Goal: Information Seeking & Learning: Learn about a topic

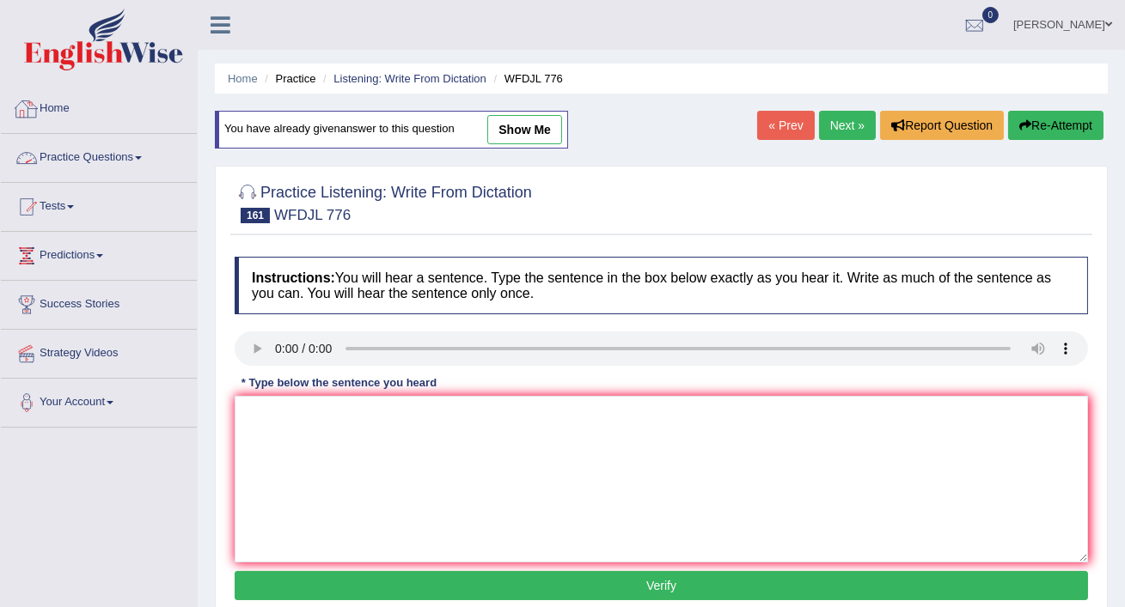
click at [134, 156] on link "Practice Questions" at bounding box center [99, 155] width 196 height 43
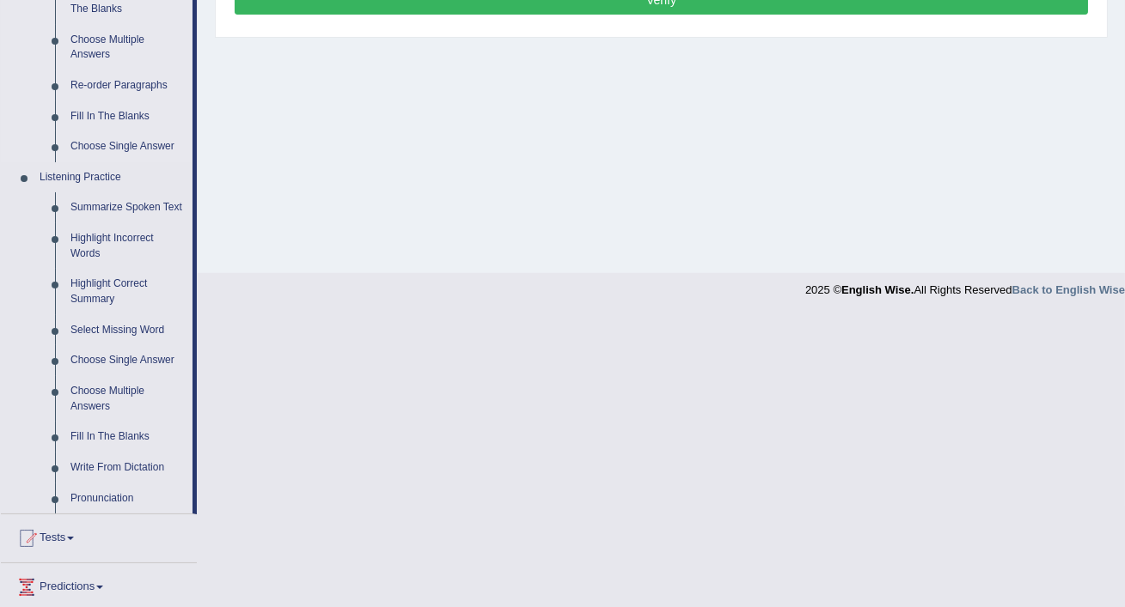
scroll to position [606, 0]
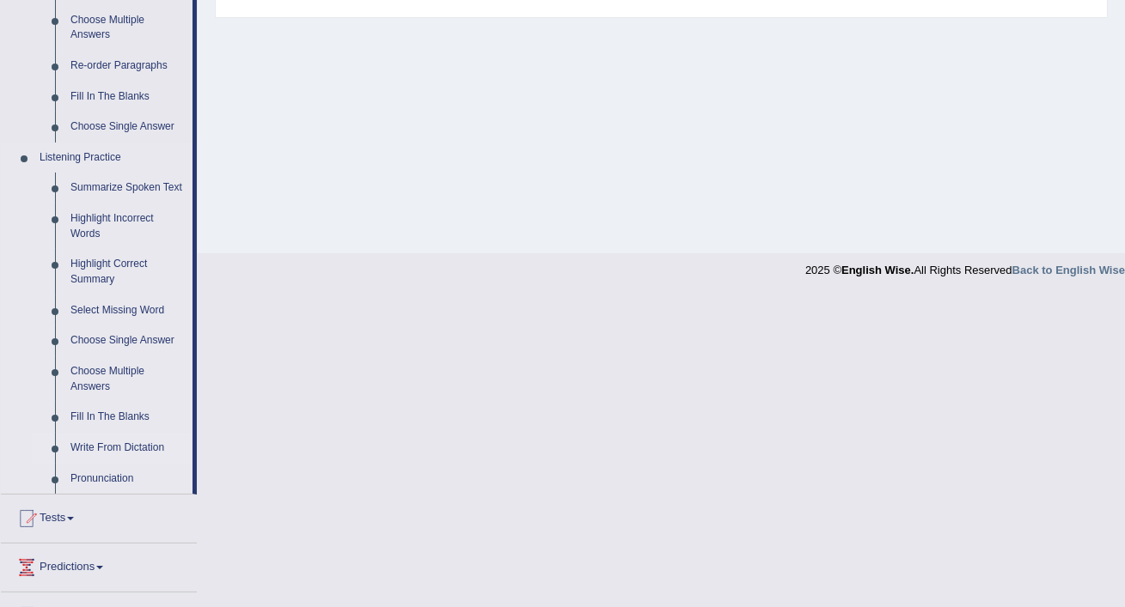
click at [116, 463] on link "Write From Dictation" at bounding box center [128, 448] width 130 height 31
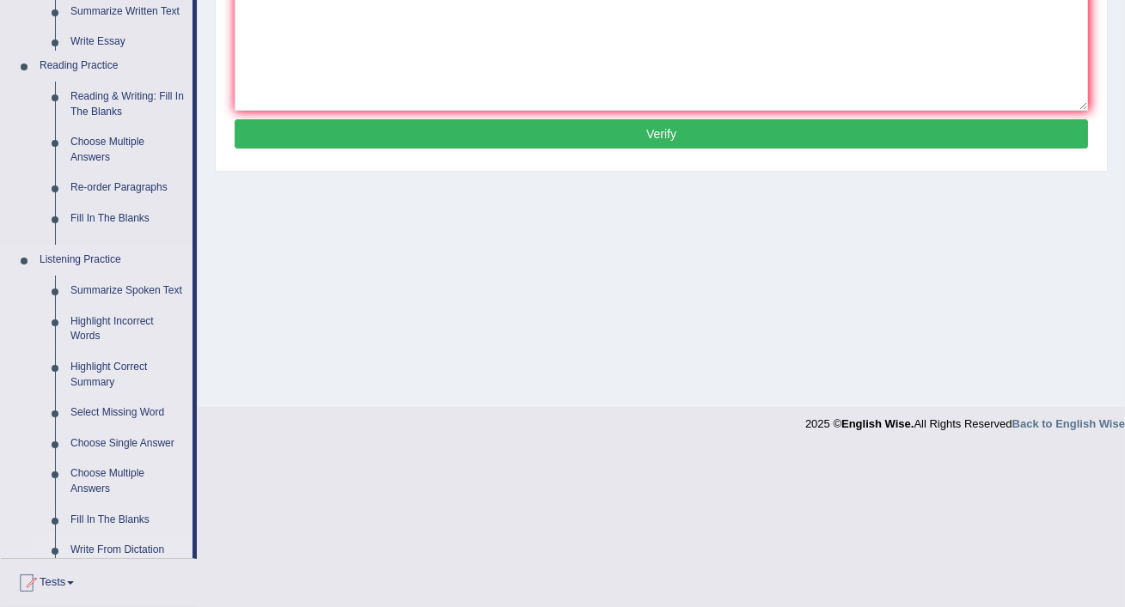
click at [116, 463] on ul "Home Practice Questions Speaking Practice Read Aloud Repeat Sentence Describe I…" at bounding box center [99, 218] width 196 height 1171
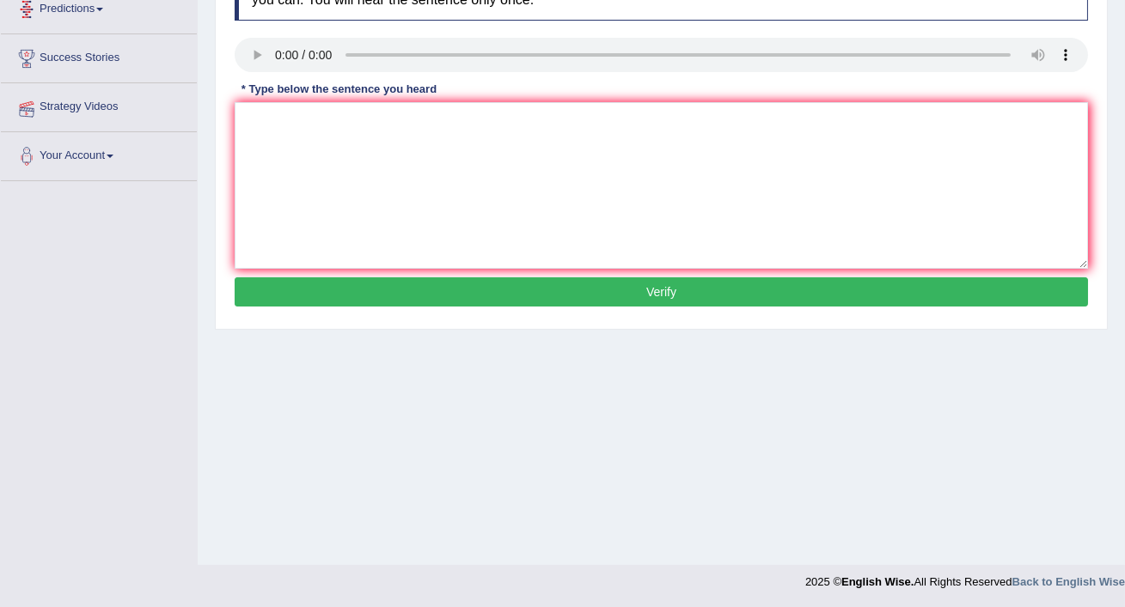
scroll to position [290, 0]
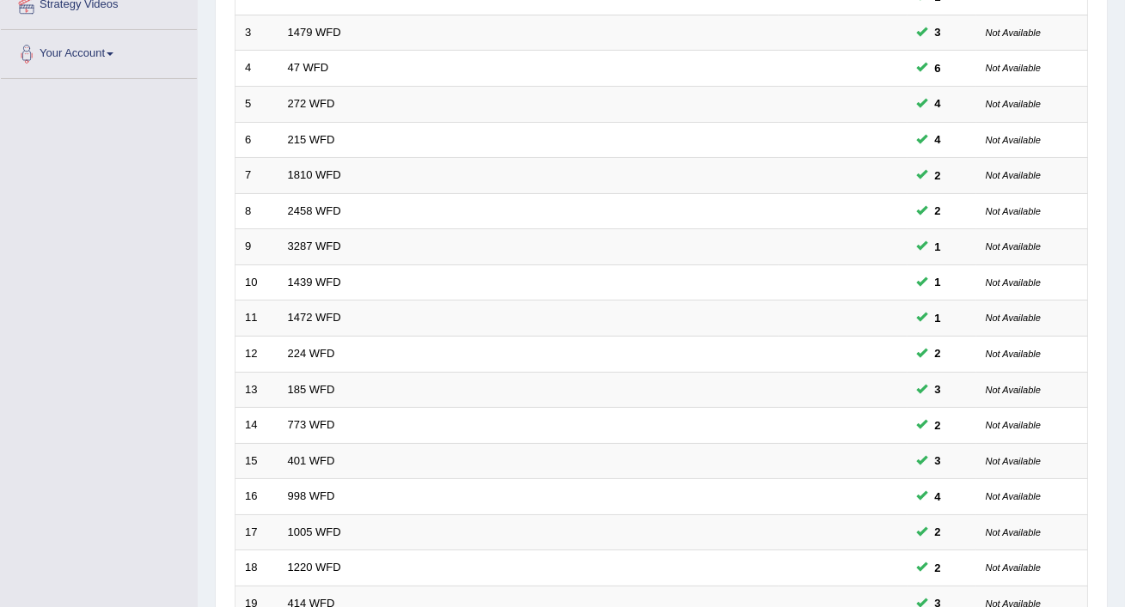
scroll to position [526, 0]
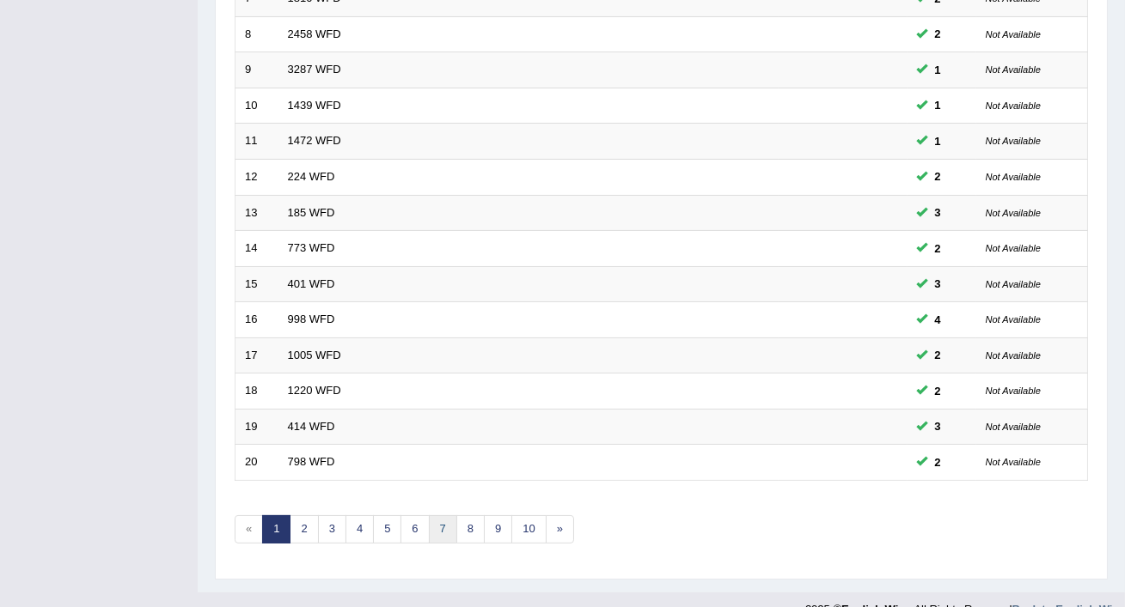
click at [436, 516] on link "7" at bounding box center [443, 530] width 28 height 28
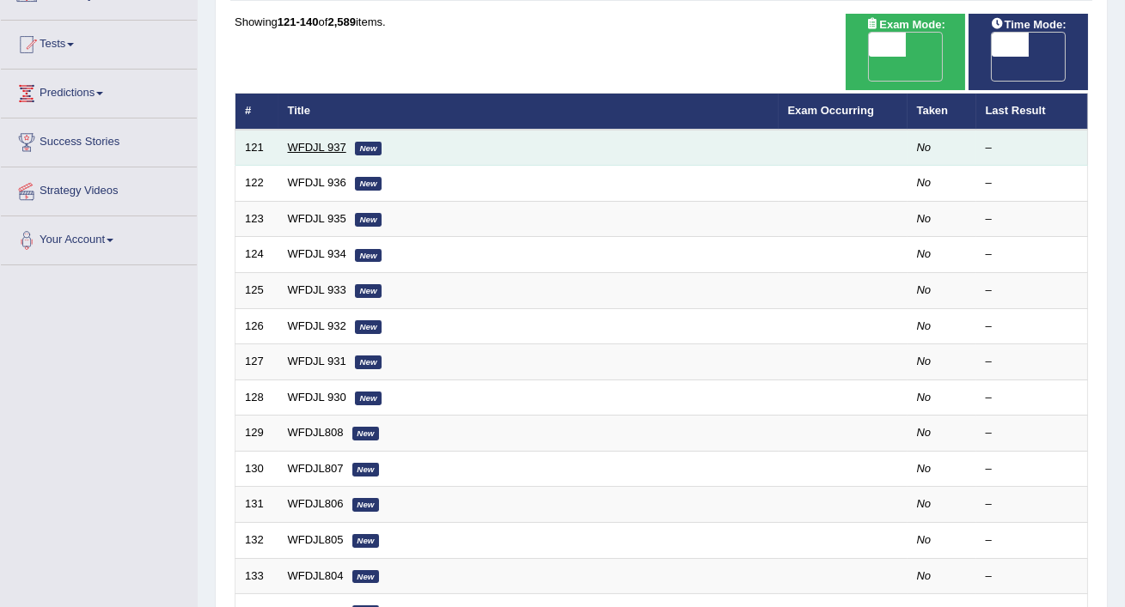
scroll to position [162, 0]
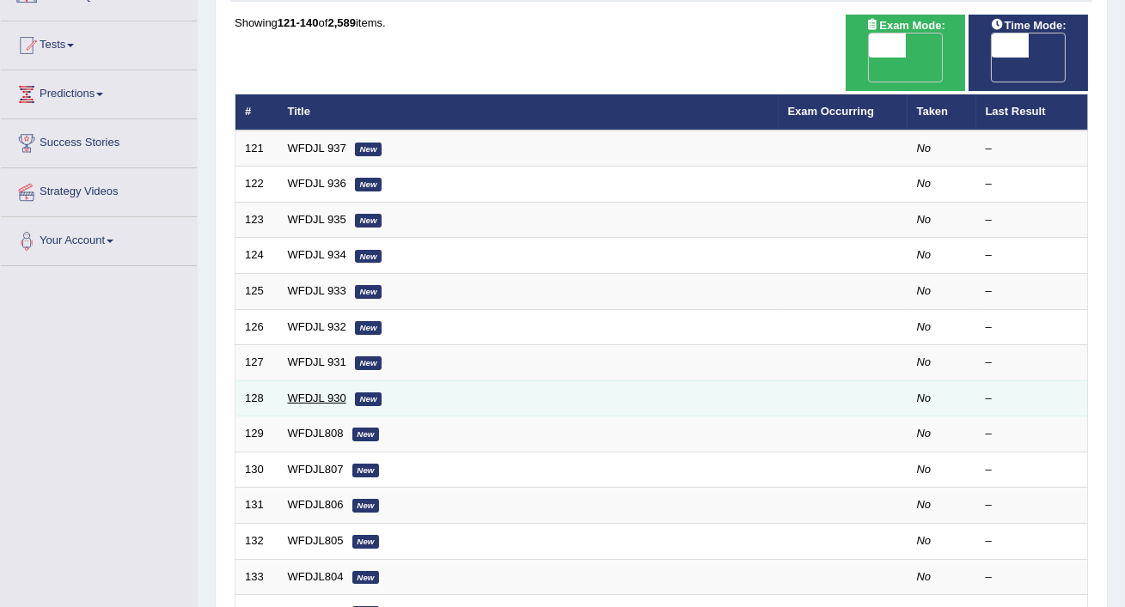
click at [315, 392] on link "WFDJL 930" at bounding box center [317, 398] width 58 height 13
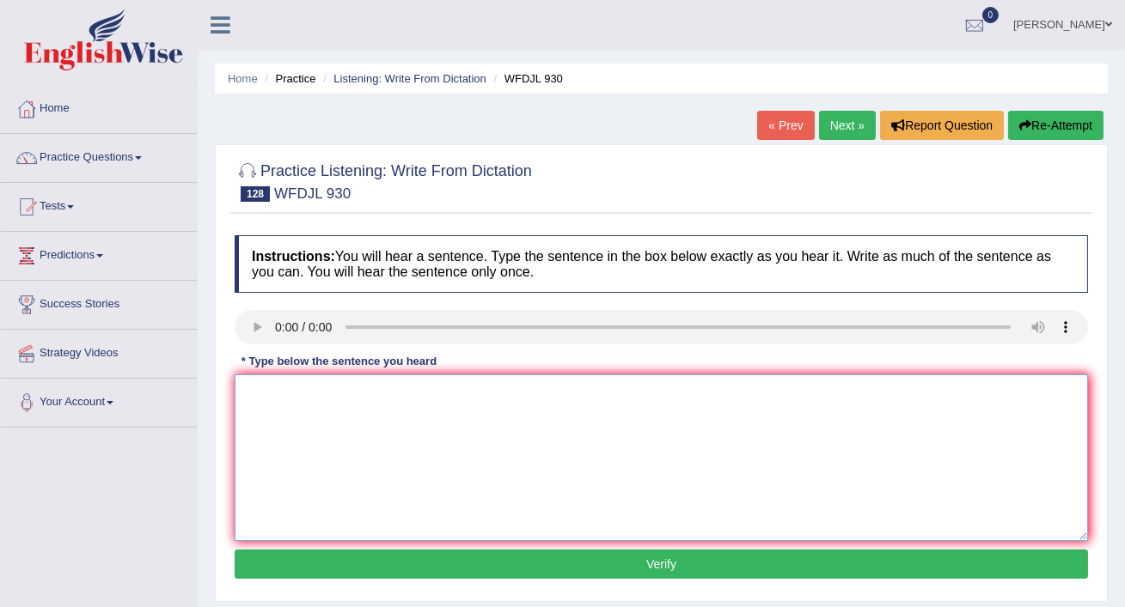
click at [274, 407] on textarea at bounding box center [661, 458] width 853 height 167
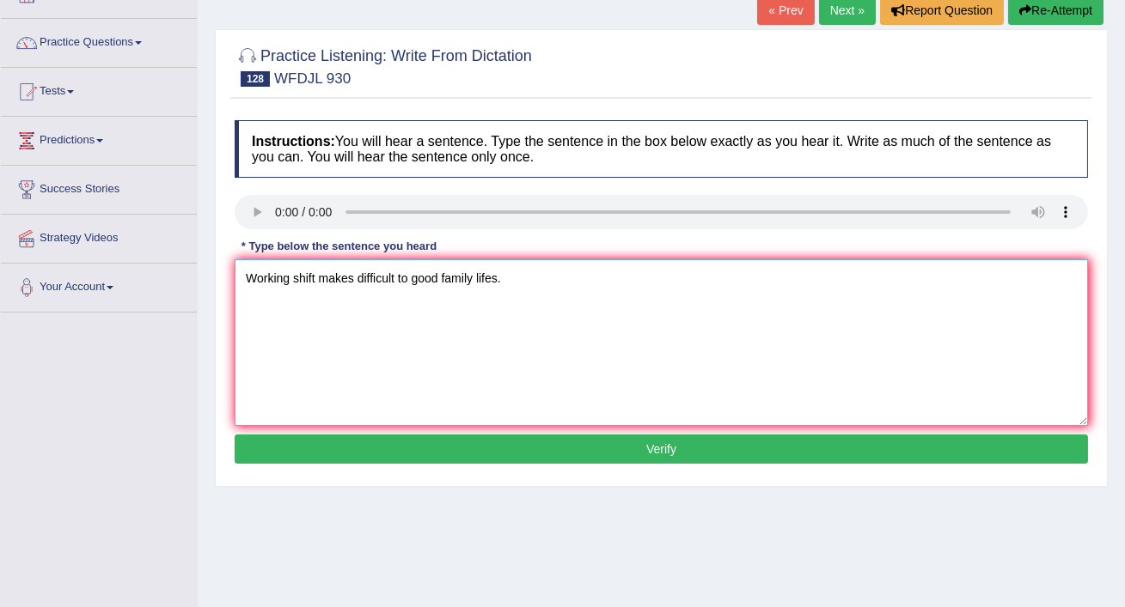
scroll to position [118, 0]
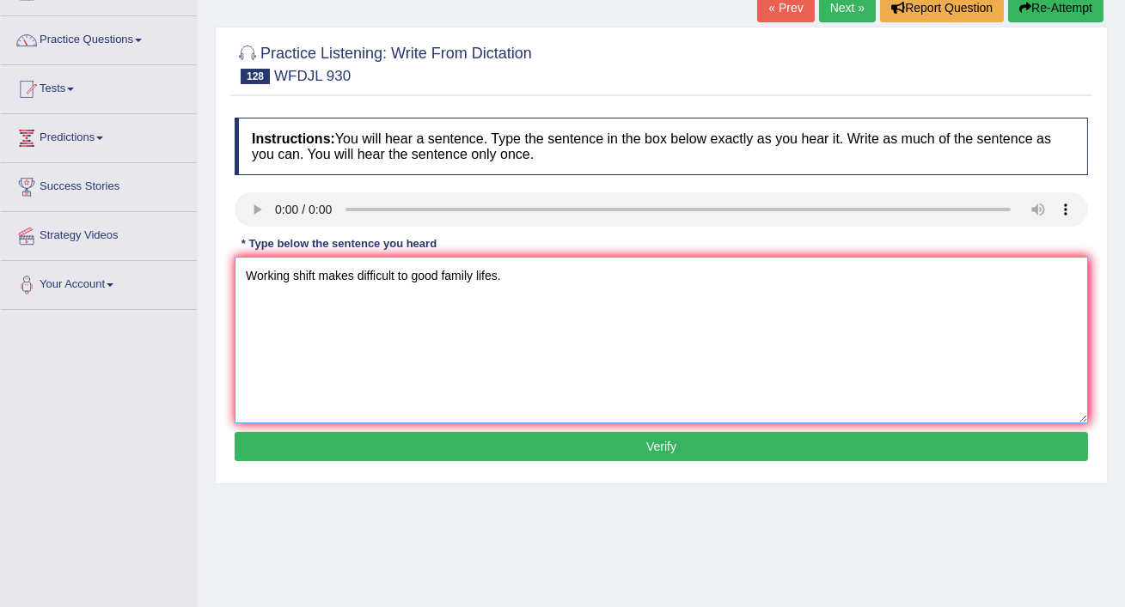
type textarea "Working shift makes difficult to good family lifes."
click at [320, 436] on button "Verify" at bounding box center [661, 446] width 853 height 29
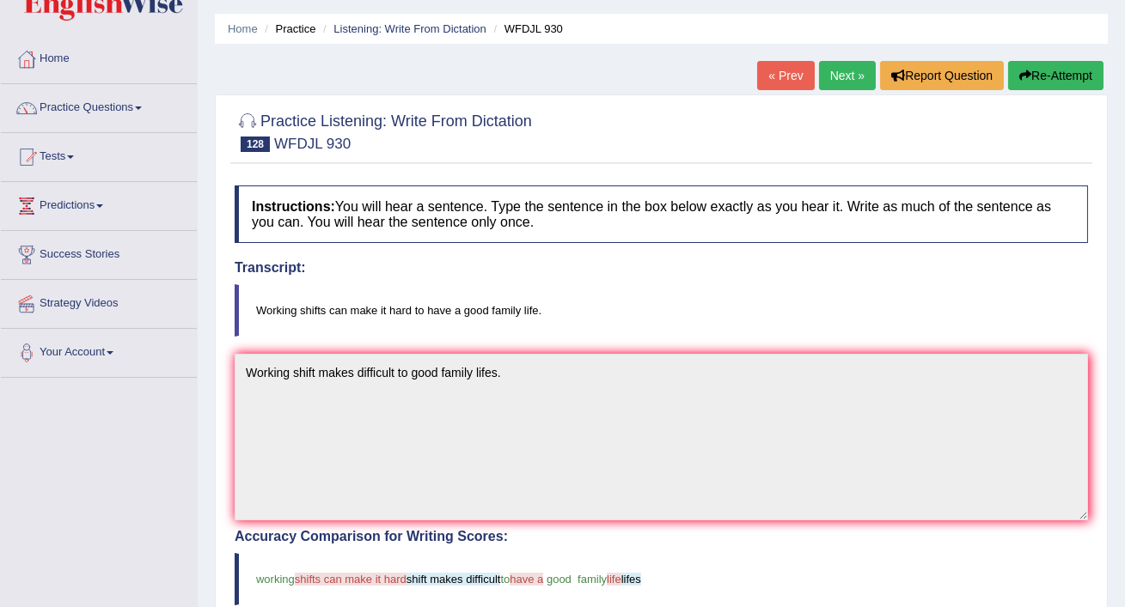
scroll to position [52, 0]
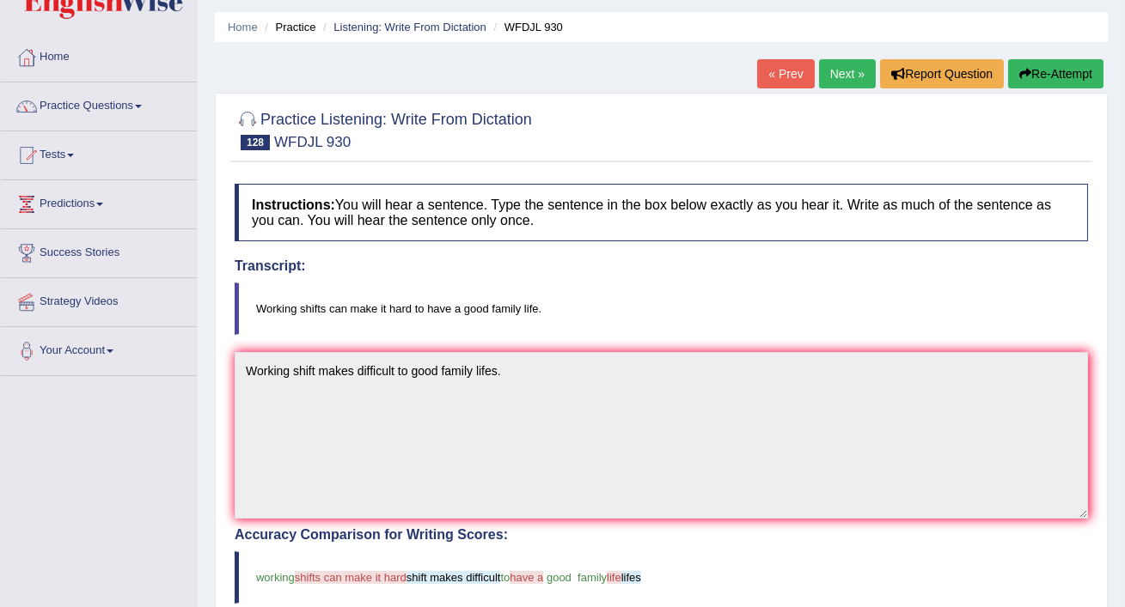
click at [851, 76] on link "Next »" at bounding box center [847, 73] width 57 height 29
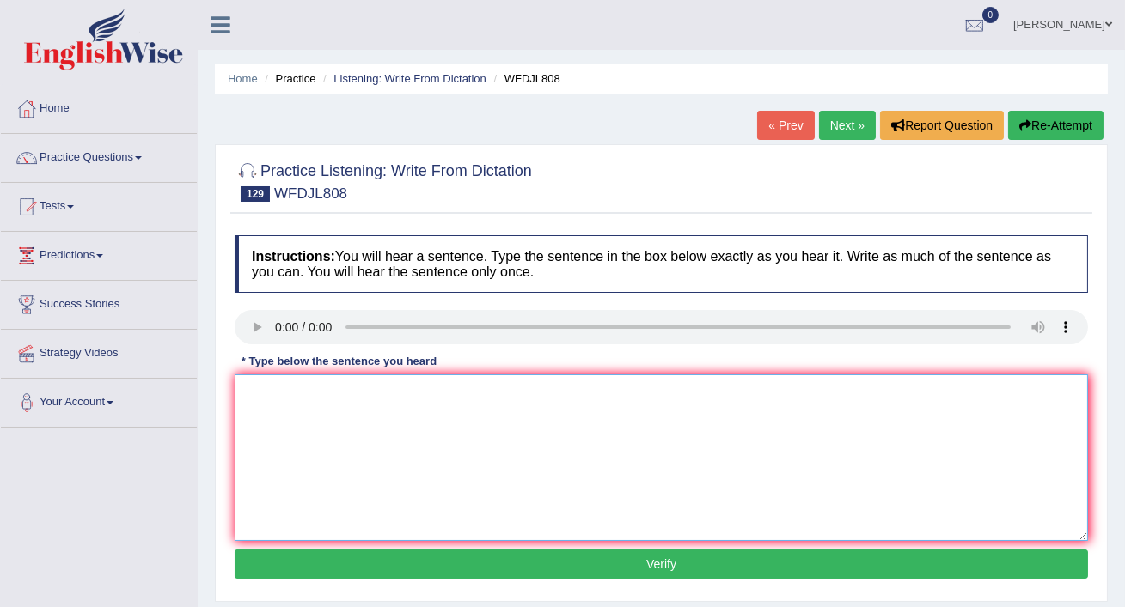
click at [279, 400] on textarea at bounding box center [661, 458] width 853 height 167
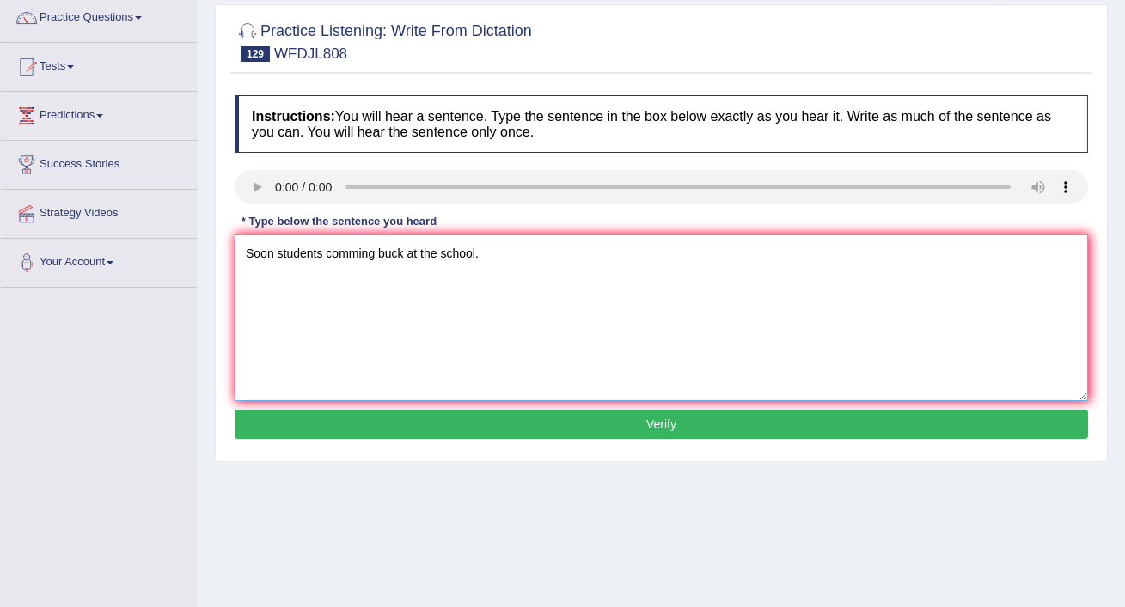
scroll to position [181, 0]
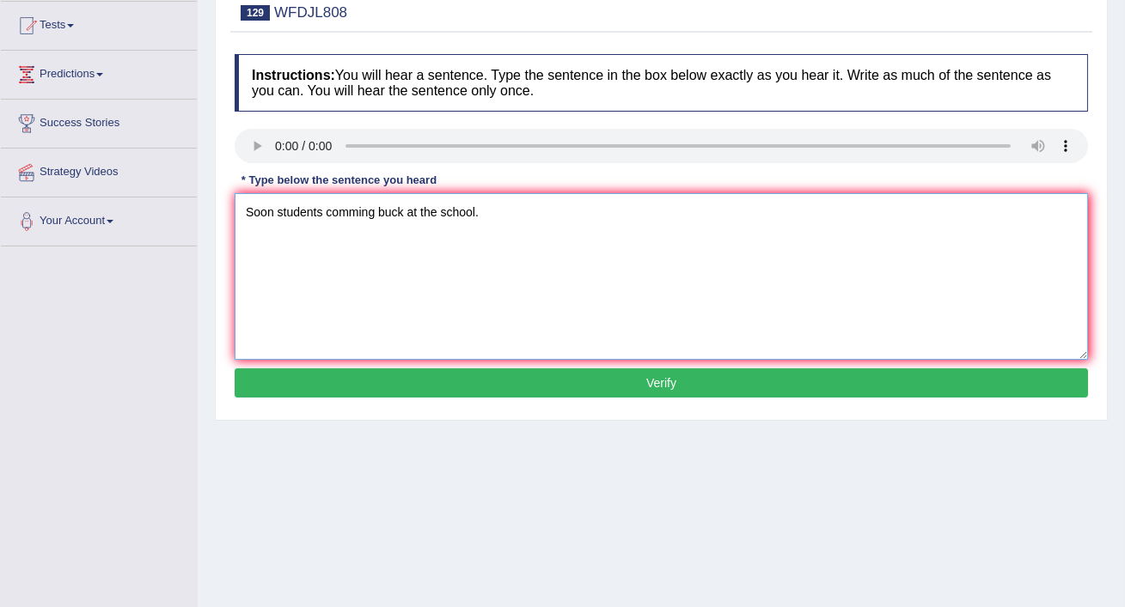
click at [419, 211] on textarea "Soon students comming buck at the school." at bounding box center [661, 276] width 853 height 167
type textarea "Soon students comming buck to the school."
click at [507, 375] on button "Verify" at bounding box center [661, 383] width 853 height 29
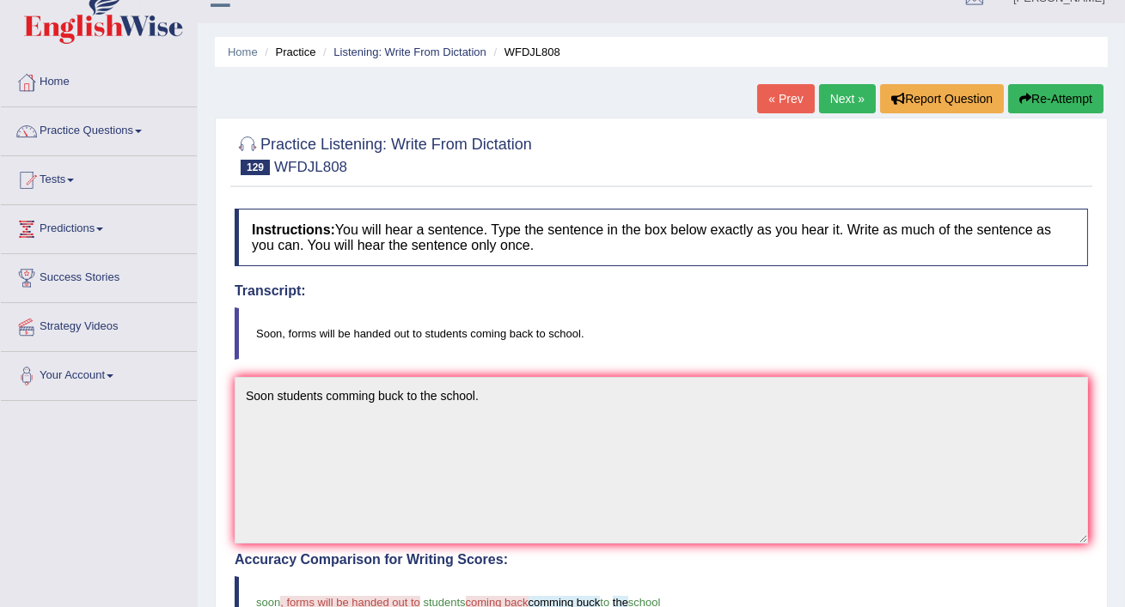
scroll to position [0, 0]
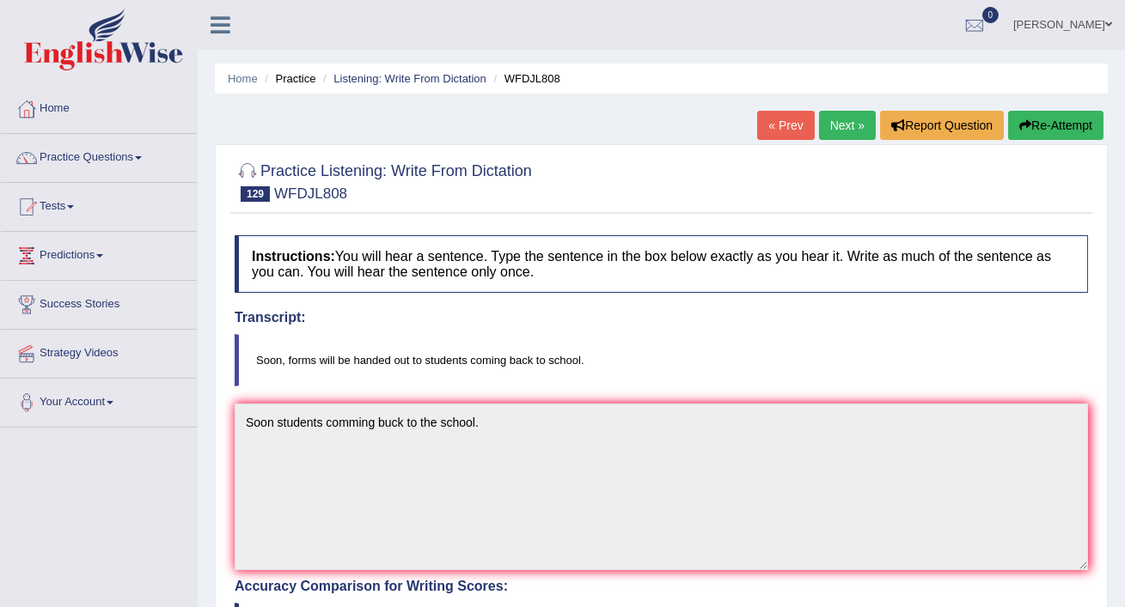
click at [1058, 123] on button "Re-Attempt" at bounding box center [1055, 125] width 95 height 29
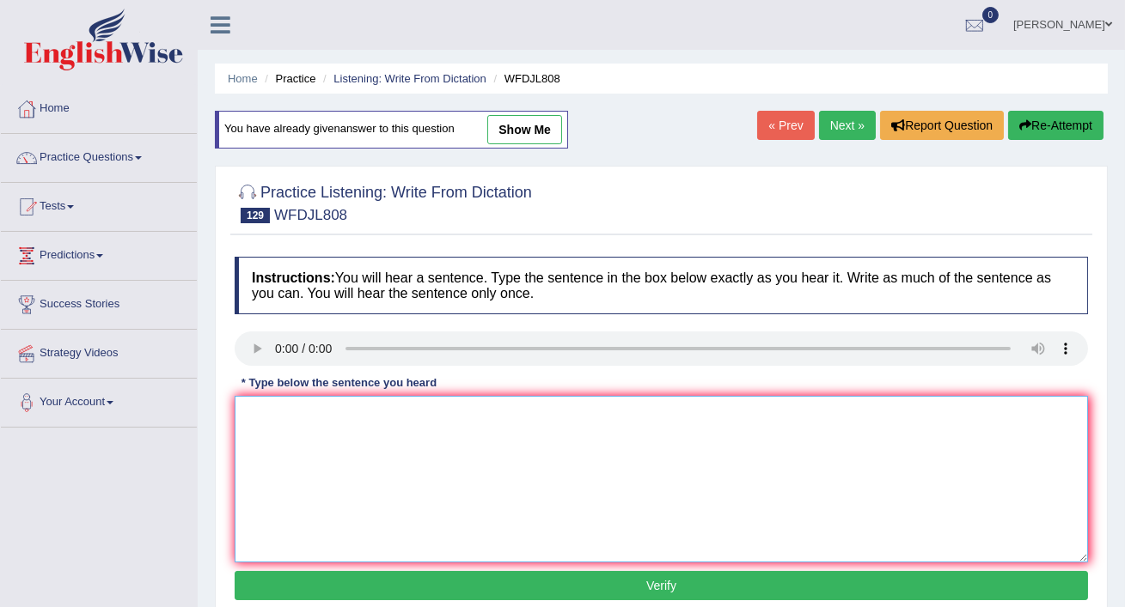
click at [245, 398] on textarea at bounding box center [661, 479] width 853 height 167
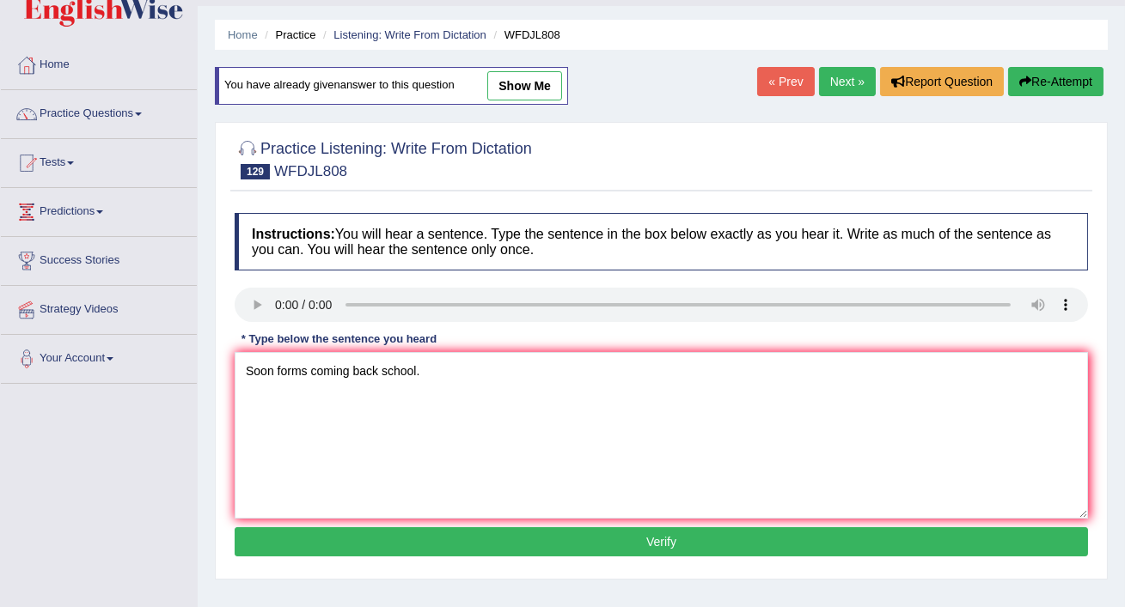
scroll to position [46, 0]
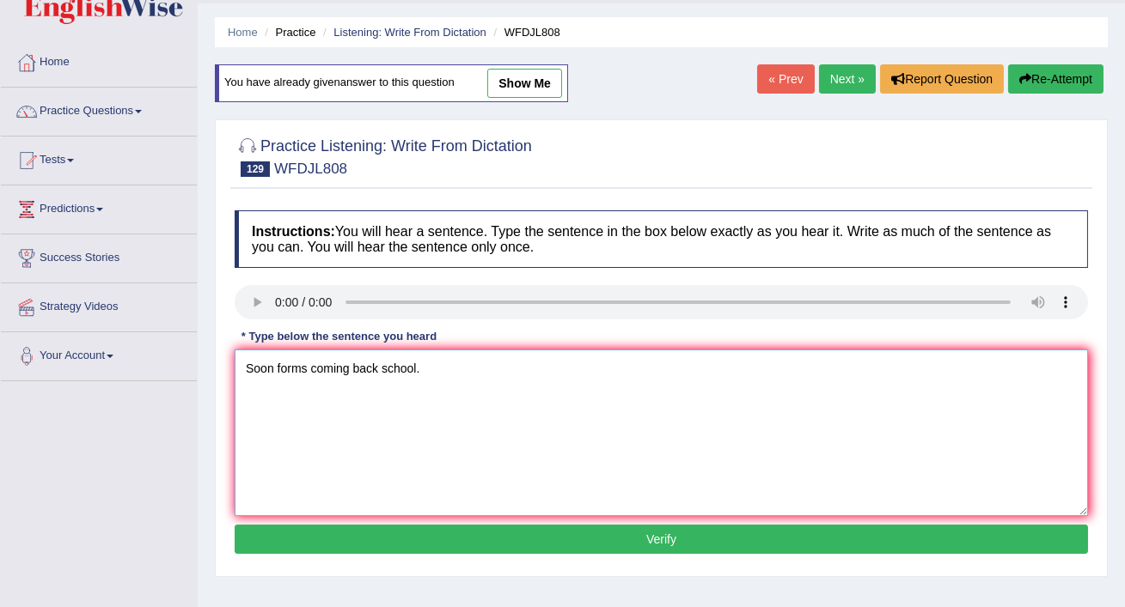
click at [381, 364] on textarea "Soon forms coming back school." at bounding box center [661, 433] width 853 height 167
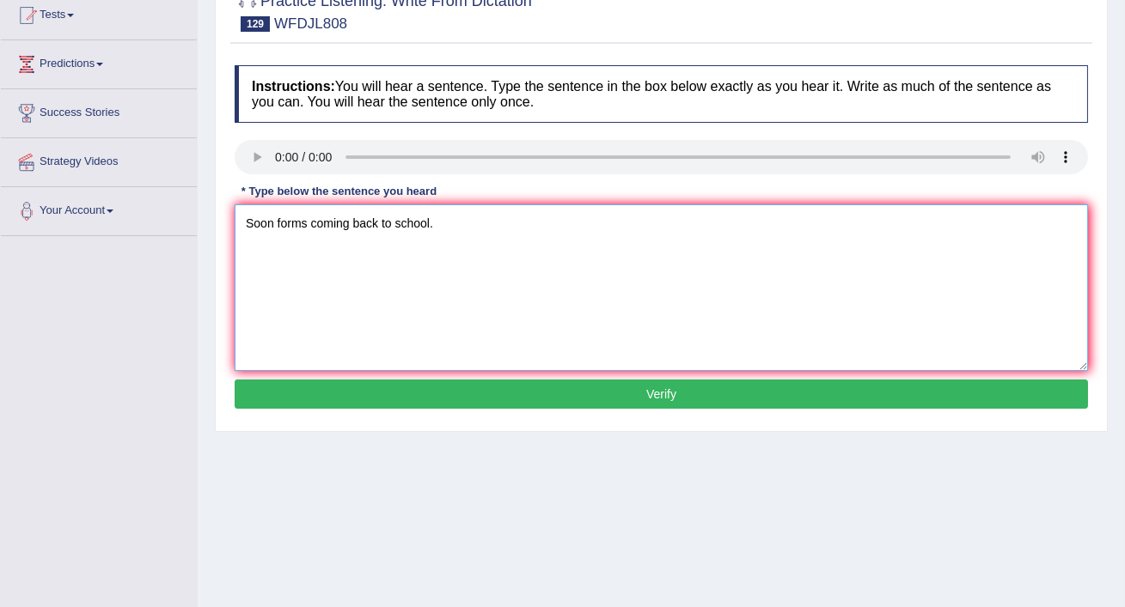
scroll to position [229, 0]
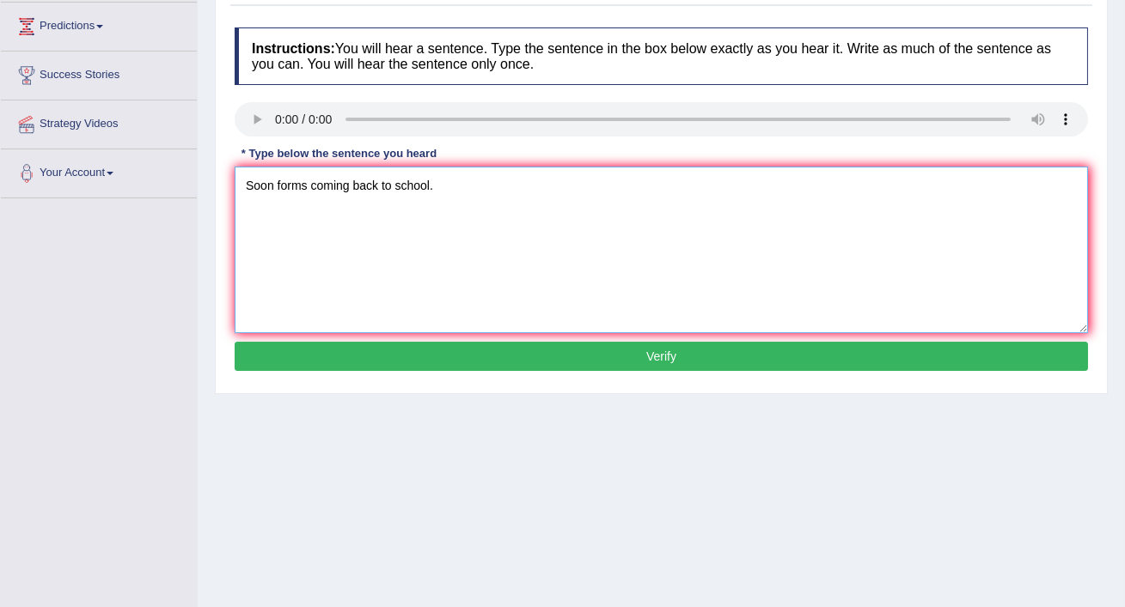
type textarea "Soon forms coming back to school."
click at [486, 357] on button "Verify" at bounding box center [661, 356] width 853 height 29
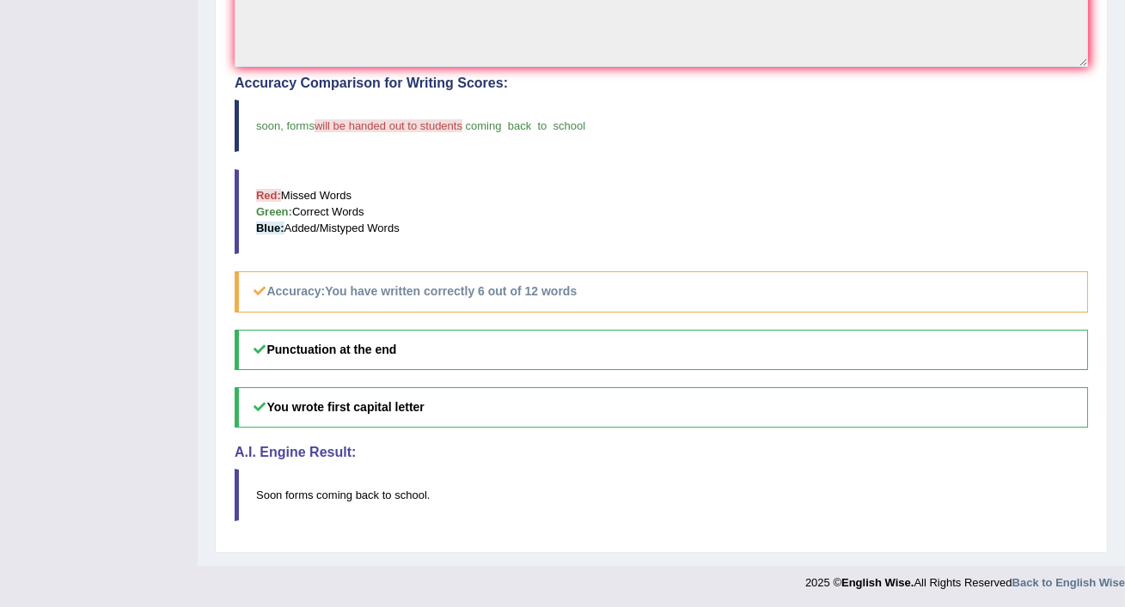
scroll to position [0, 0]
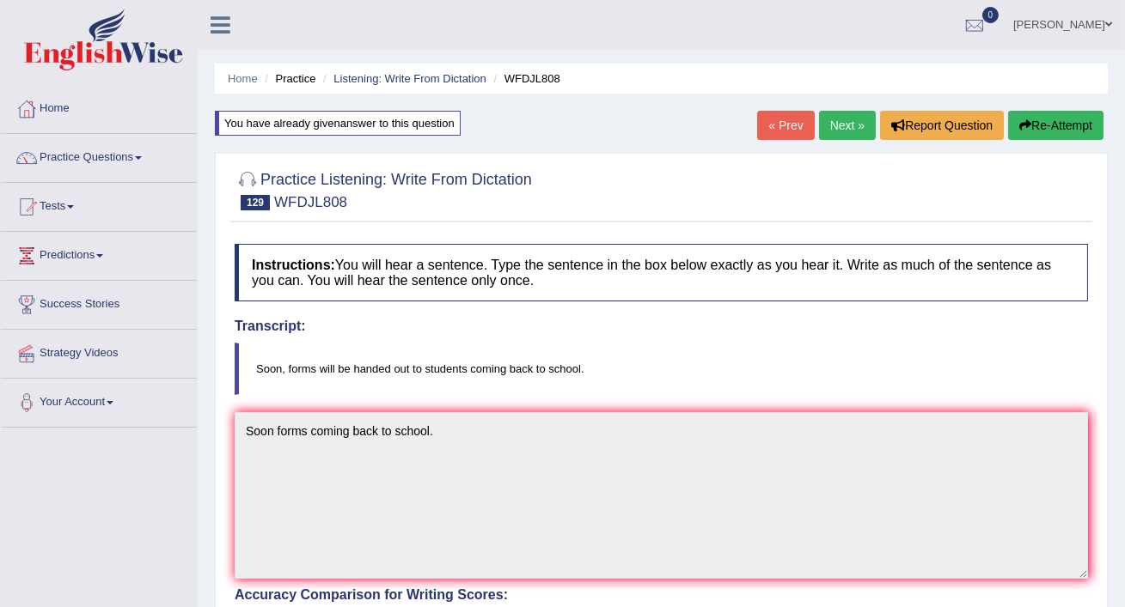
click at [837, 125] on link "Next »" at bounding box center [847, 125] width 57 height 29
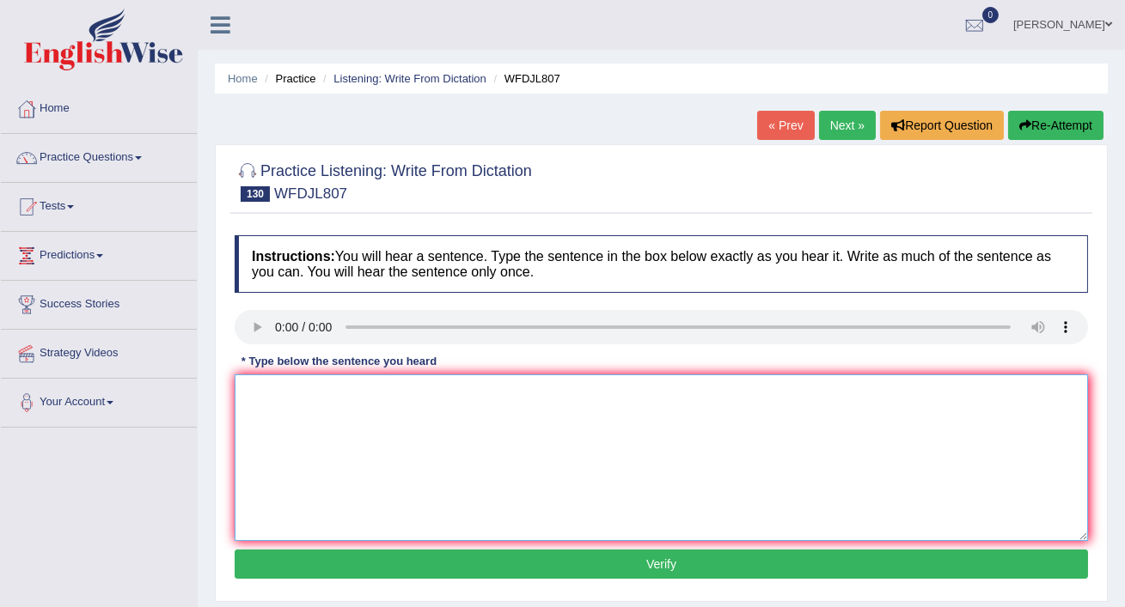
click at [287, 399] on textarea at bounding box center [661, 458] width 853 height 167
click at [322, 395] on textarea "The [PERSON_NAME] show recentry." at bounding box center [661, 458] width 853 height 167
type textarea "The graf shows the doesn't not improve recentry."
click at [611, 558] on button "Verify" at bounding box center [661, 564] width 853 height 29
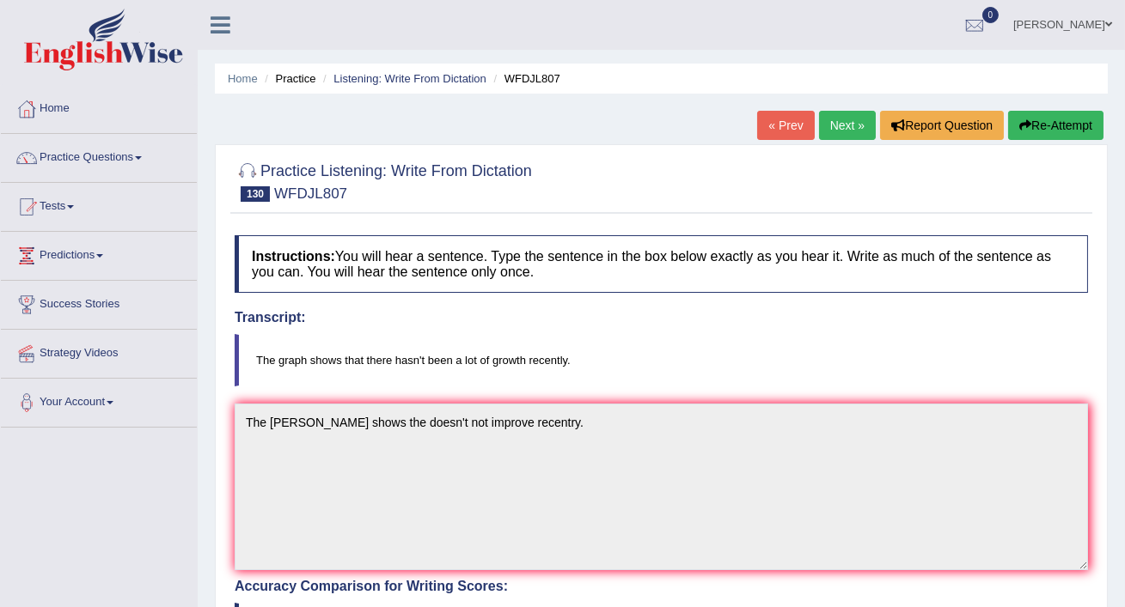
click at [844, 122] on link "Next »" at bounding box center [847, 125] width 57 height 29
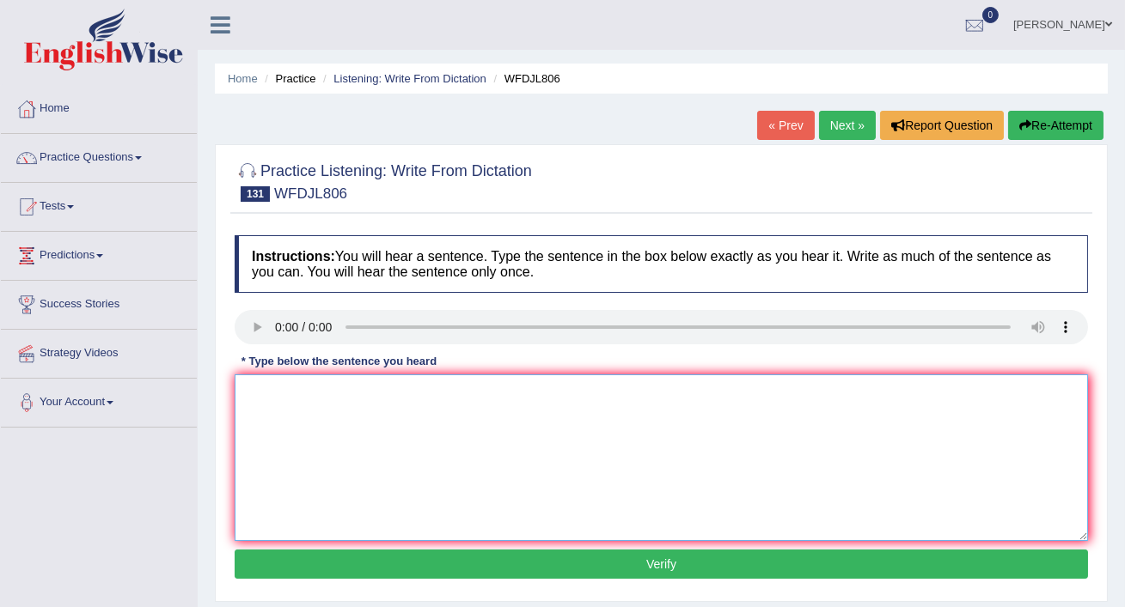
click at [258, 394] on textarea at bounding box center [661, 458] width 853 height 167
click at [256, 394] on textarea at bounding box center [661, 458] width 853 height 167
click at [334, 395] on textarea "The goals have" at bounding box center [661, 458] width 853 height 167
click at [371, 399] on textarea "The goal we have" at bounding box center [661, 458] width 853 height 167
type textarea "The goal we have is less compatitive people."
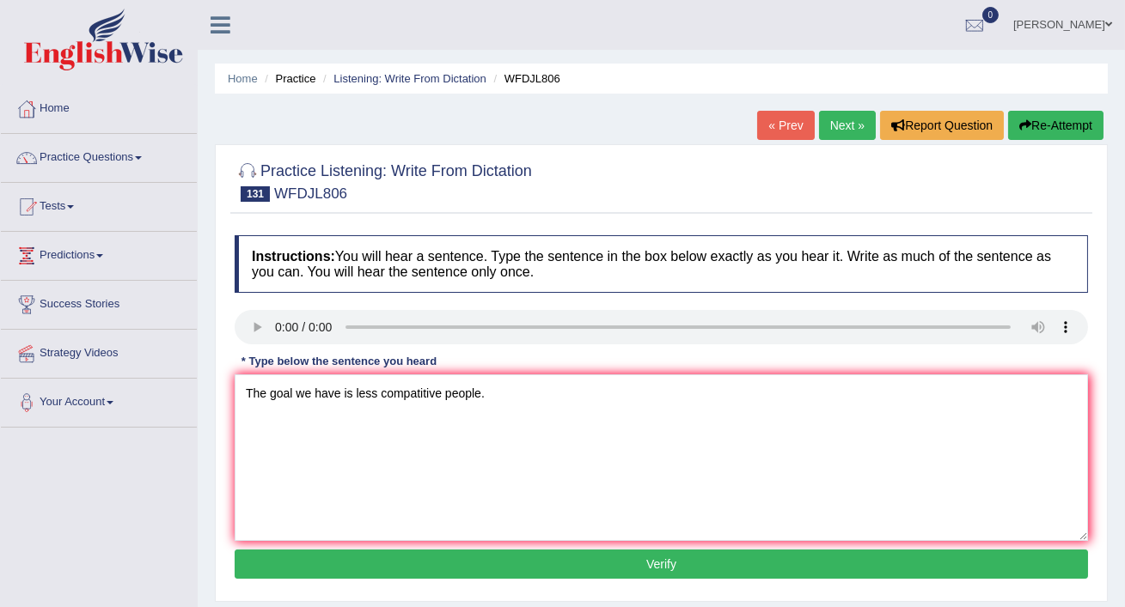
click at [431, 560] on button "Verify" at bounding box center [661, 564] width 853 height 29
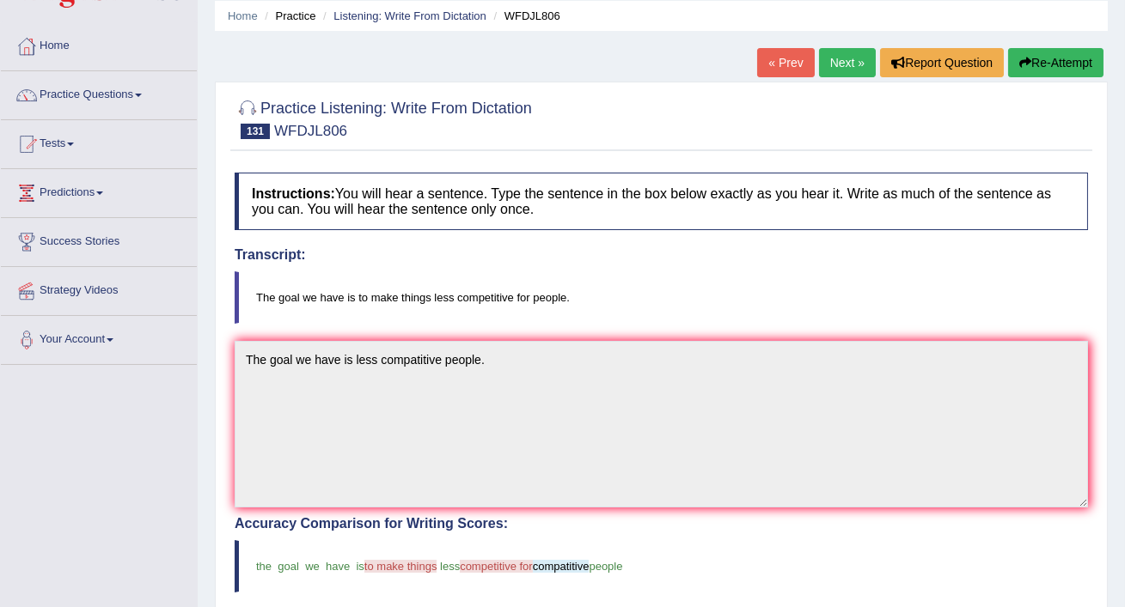
scroll to position [61, 0]
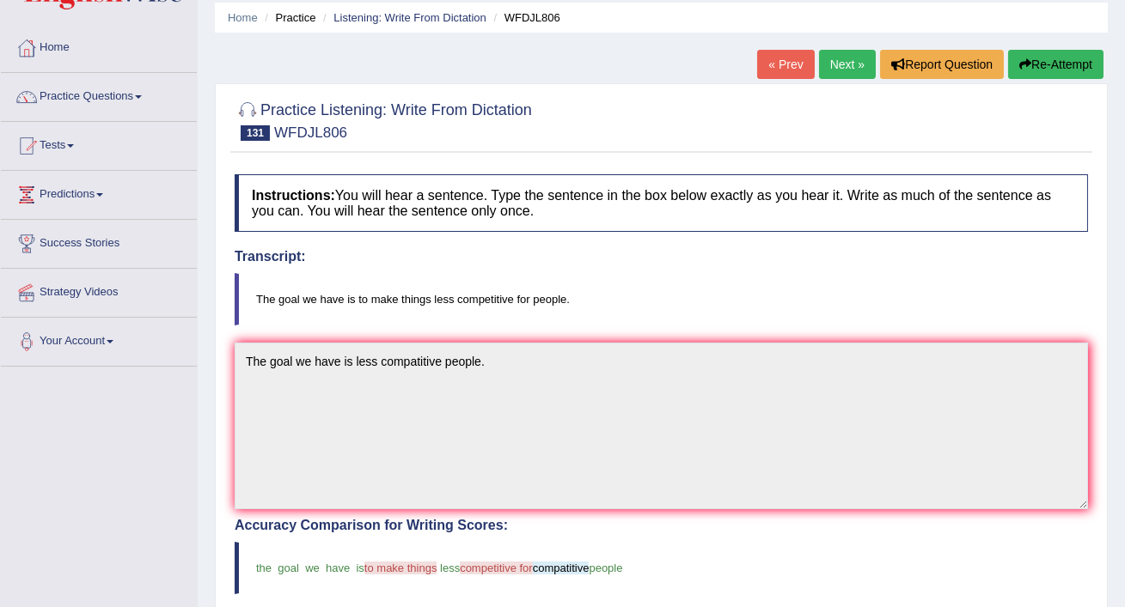
click at [1049, 60] on button "Re-Attempt" at bounding box center [1055, 64] width 95 height 29
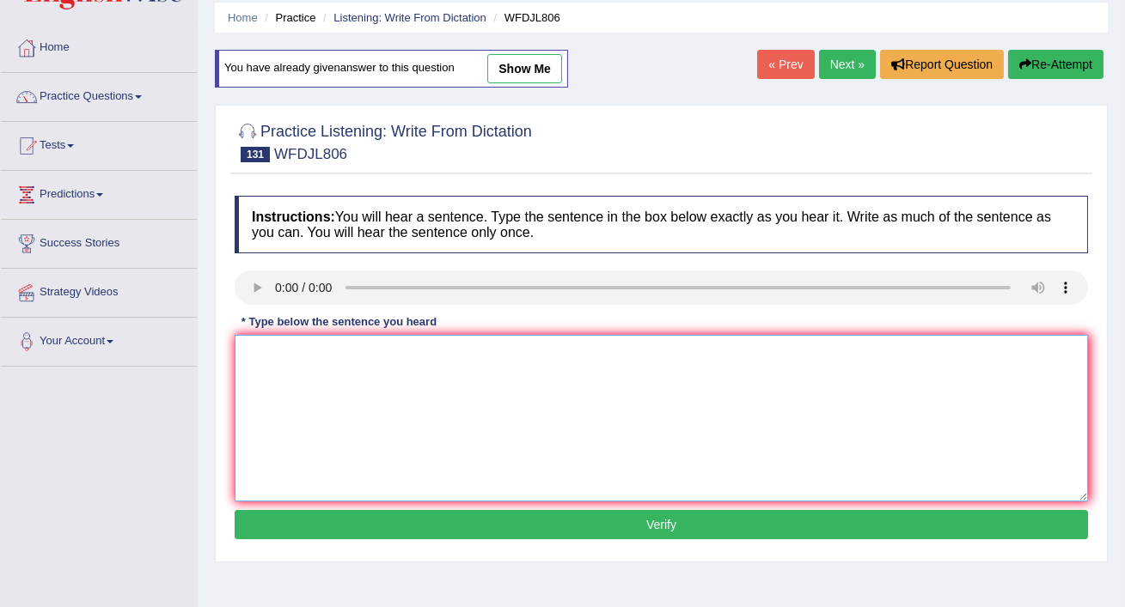
click at [260, 365] on textarea at bounding box center [661, 418] width 853 height 167
click at [293, 351] on textarea "The goal have less competitive people." at bounding box center [661, 418] width 853 height 167
click at [345, 351] on textarea "The goal we make things have less competitive people." at bounding box center [661, 418] width 853 height 167
click at [345, 351] on textarea "The goal we make less things have less competitive people." at bounding box center [661, 418] width 853 height 167
click at [346, 351] on textarea "The goal we make less things have less competitive people." at bounding box center [661, 418] width 853 height 167
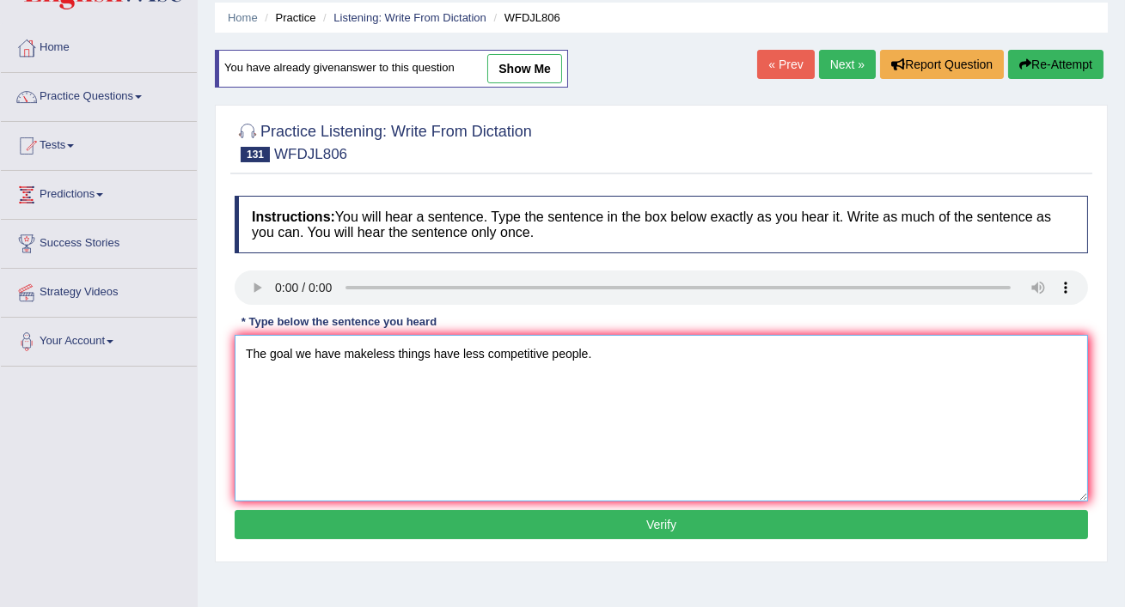
click at [374, 352] on textarea "The goal we have makeless things have less competitive people." at bounding box center [661, 418] width 853 height 167
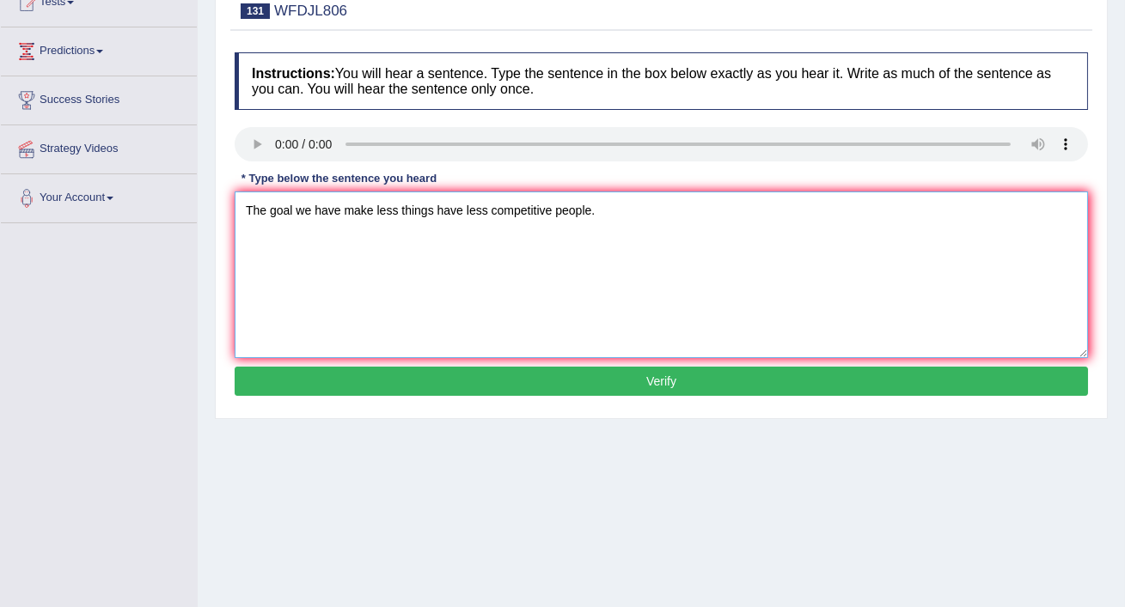
scroll to position [207, 0]
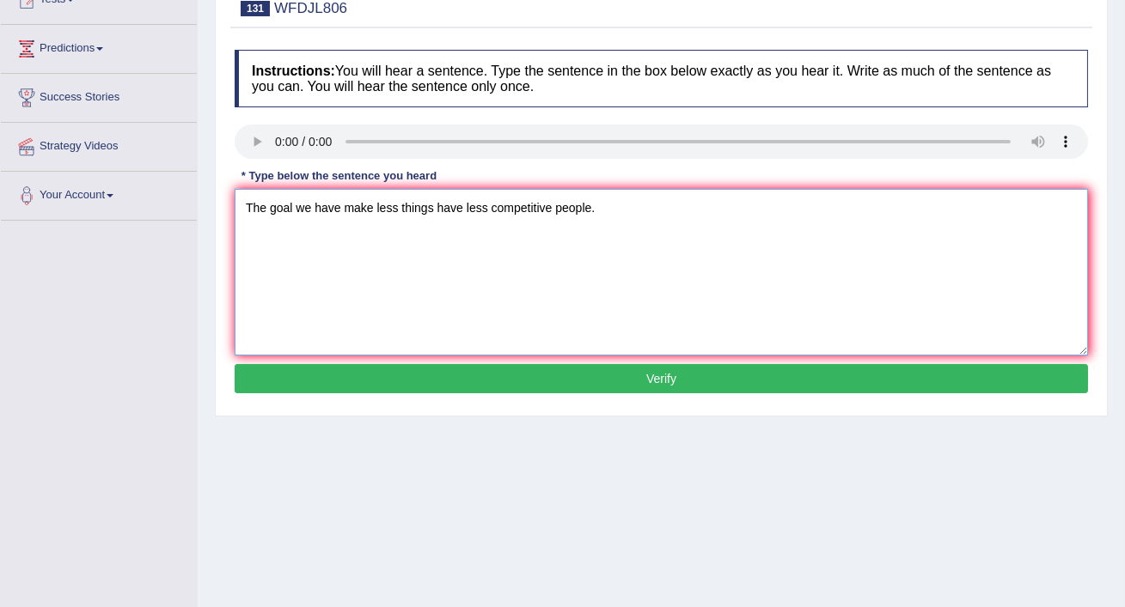
type textarea "The goal we have make less things have less competitive people."
click at [505, 375] on button "Verify" at bounding box center [661, 378] width 853 height 29
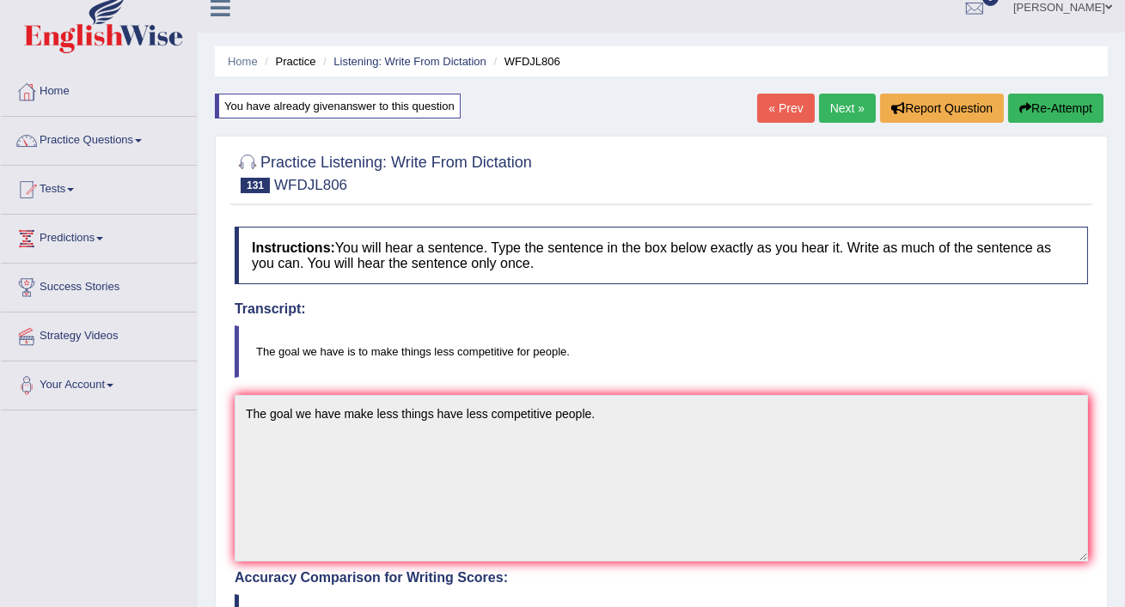
scroll to position [0, 0]
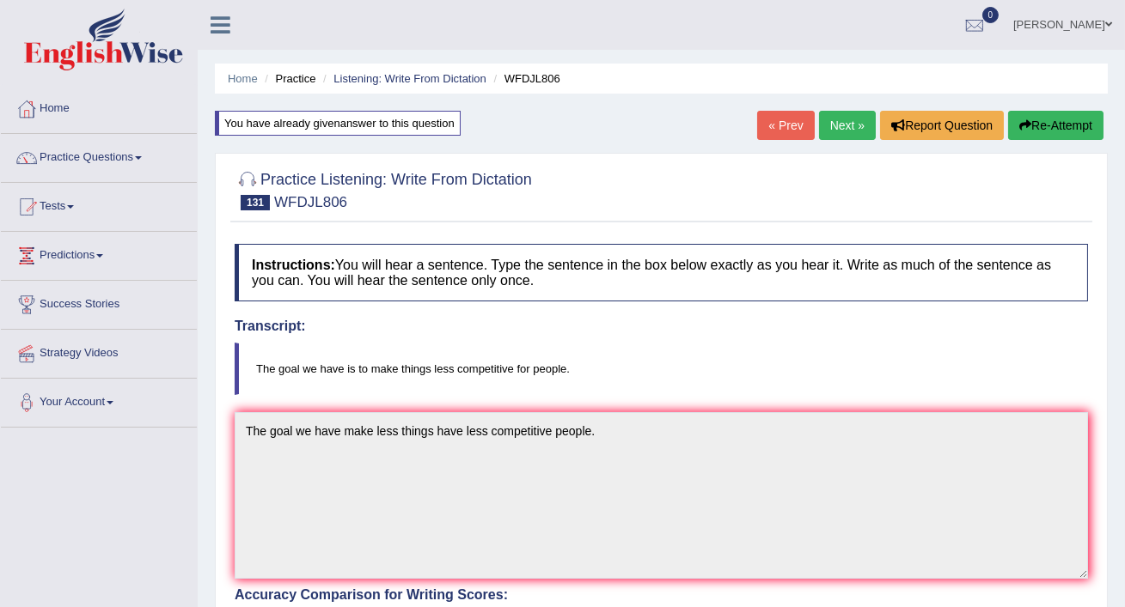
click at [842, 120] on link "Next »" at bounding box center [847, 125] width 57 height 29
